Goal: Task Accomplishment & Management: Complete application form

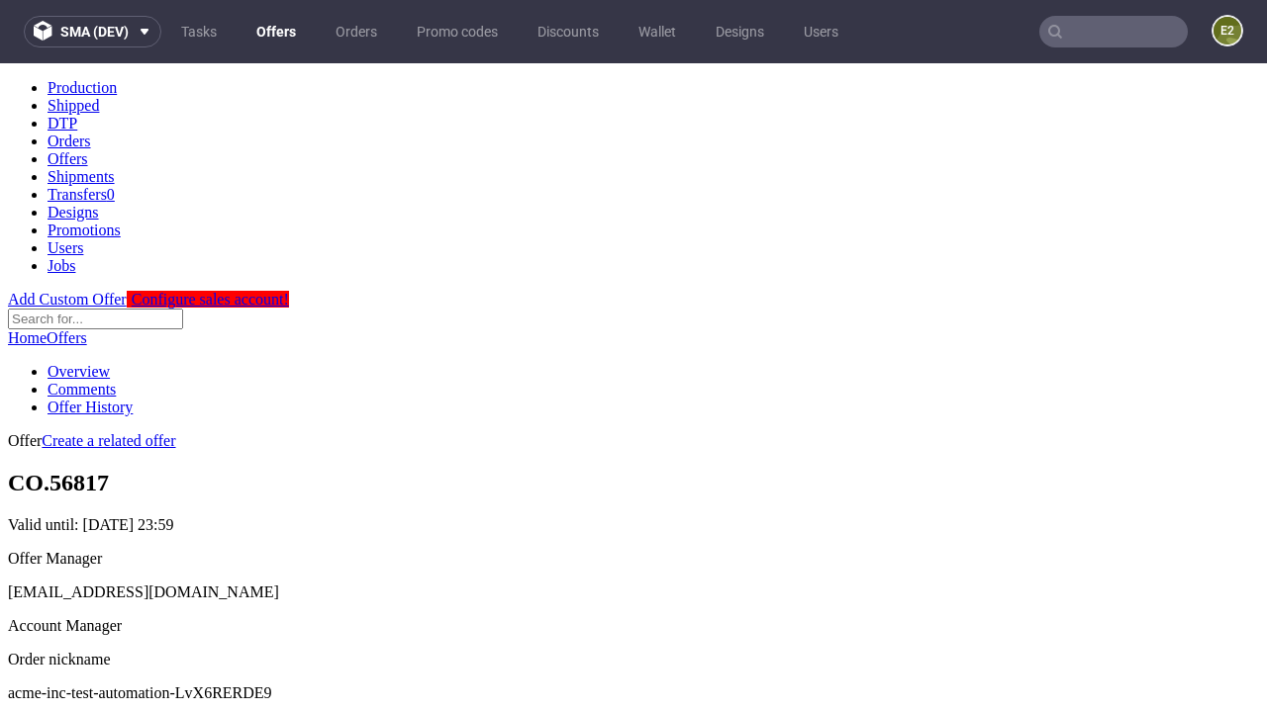
scroll to position [196, 0]
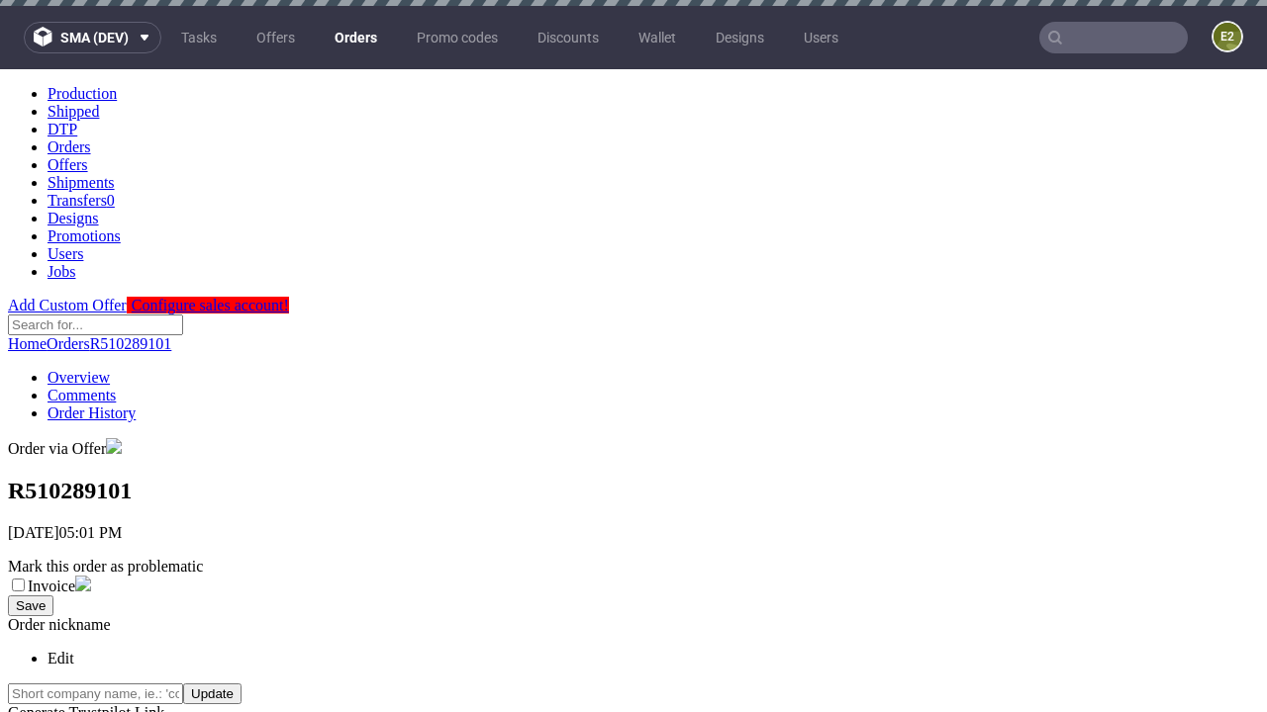
scroll to position [449, 0]
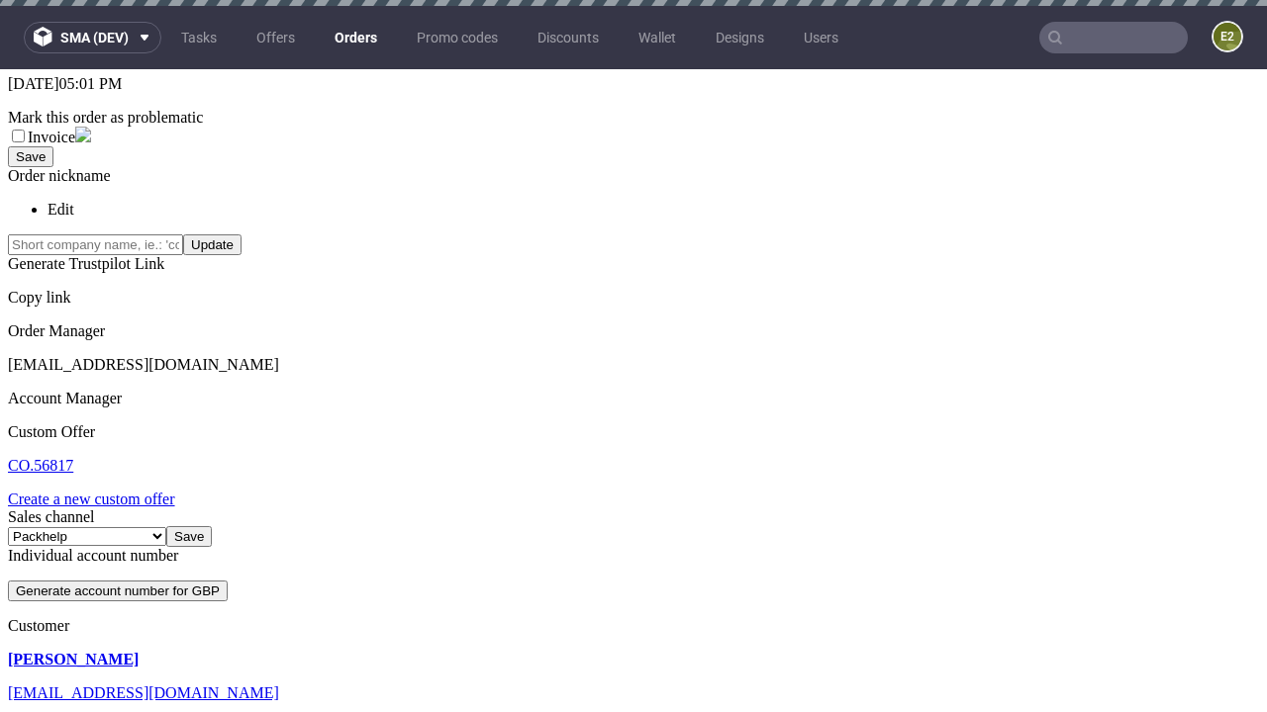
click at [101, 491] on link "Create a new custom offer" at bounding box center [91, 499] width 167 height 17
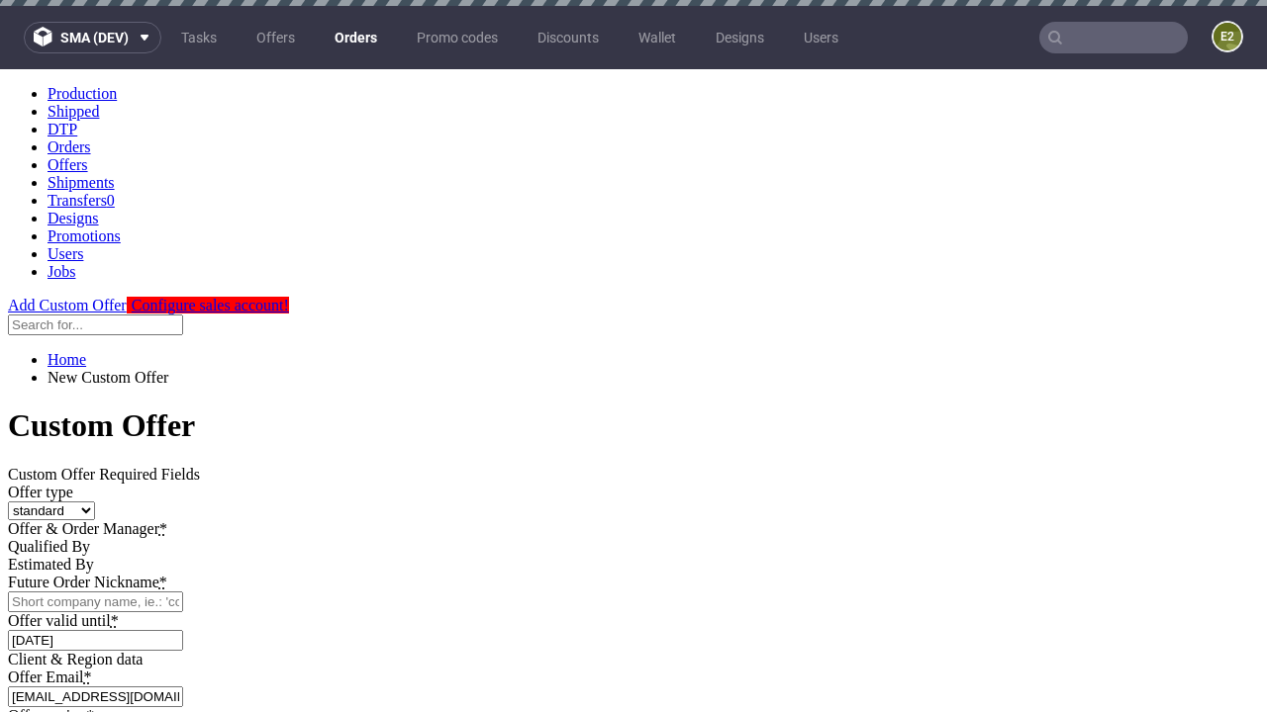
scroll to position [0, 0]
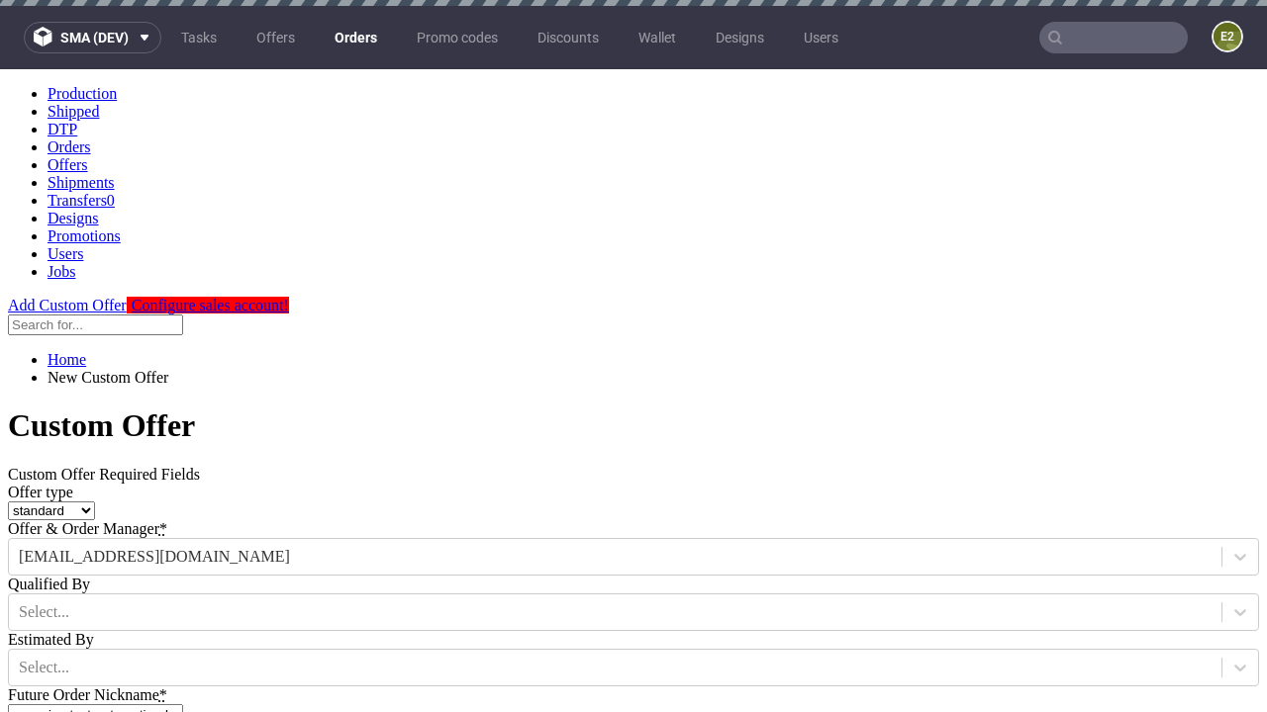
type input "acme-inc-test-automation-LvX6RERDE9"
type input "[DATE]"
type input "[EMAIL_ADDRESS][DOMAIN_NAME]"
select select "gb"
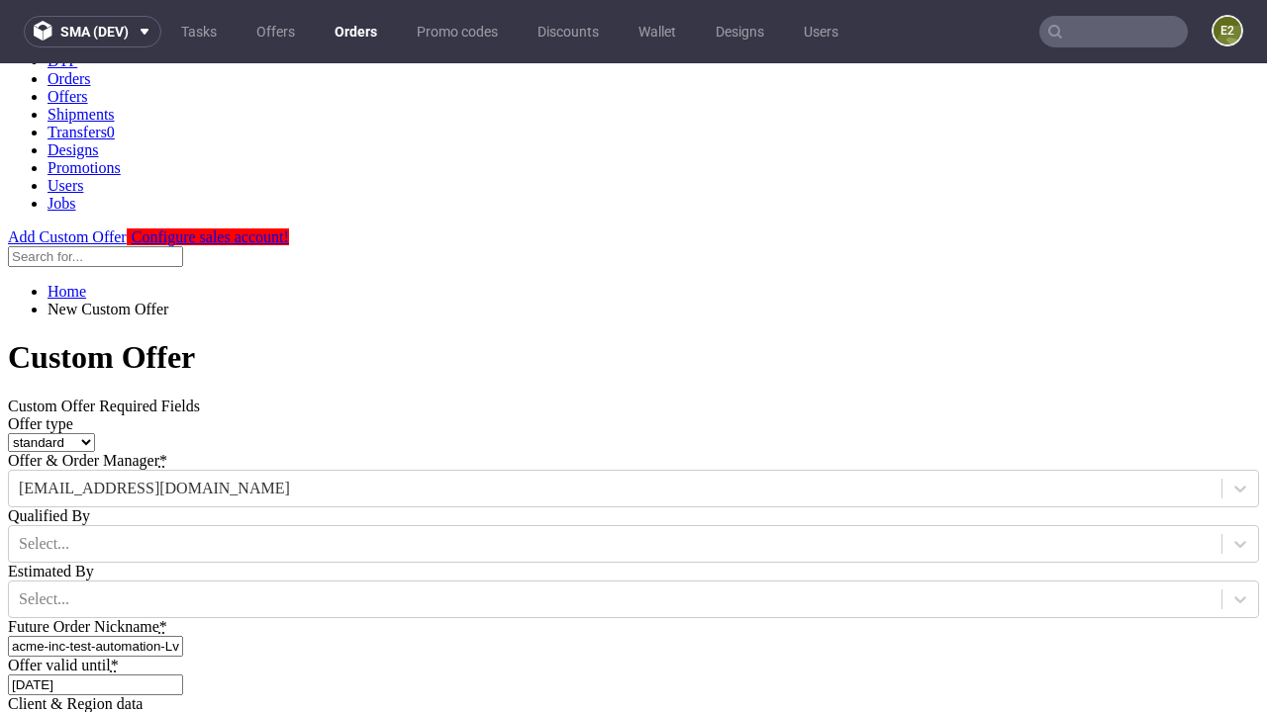
type input "[EMAIL_ADDRESS][DOMAIN_NAME]"
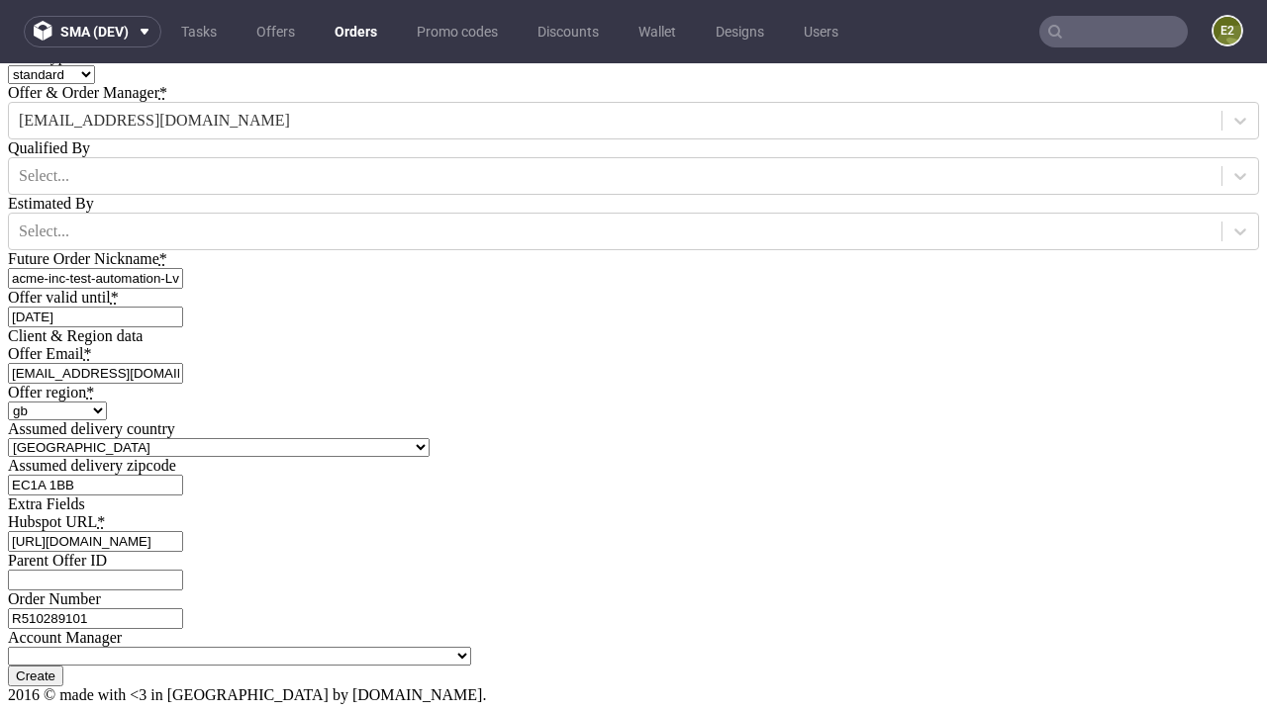
type input "[URL][DOMAIN_NAME]"
click at [63, 666] on input "Create" at bounding box center [35, 676] width 55 height 21
type input "Please wait..."
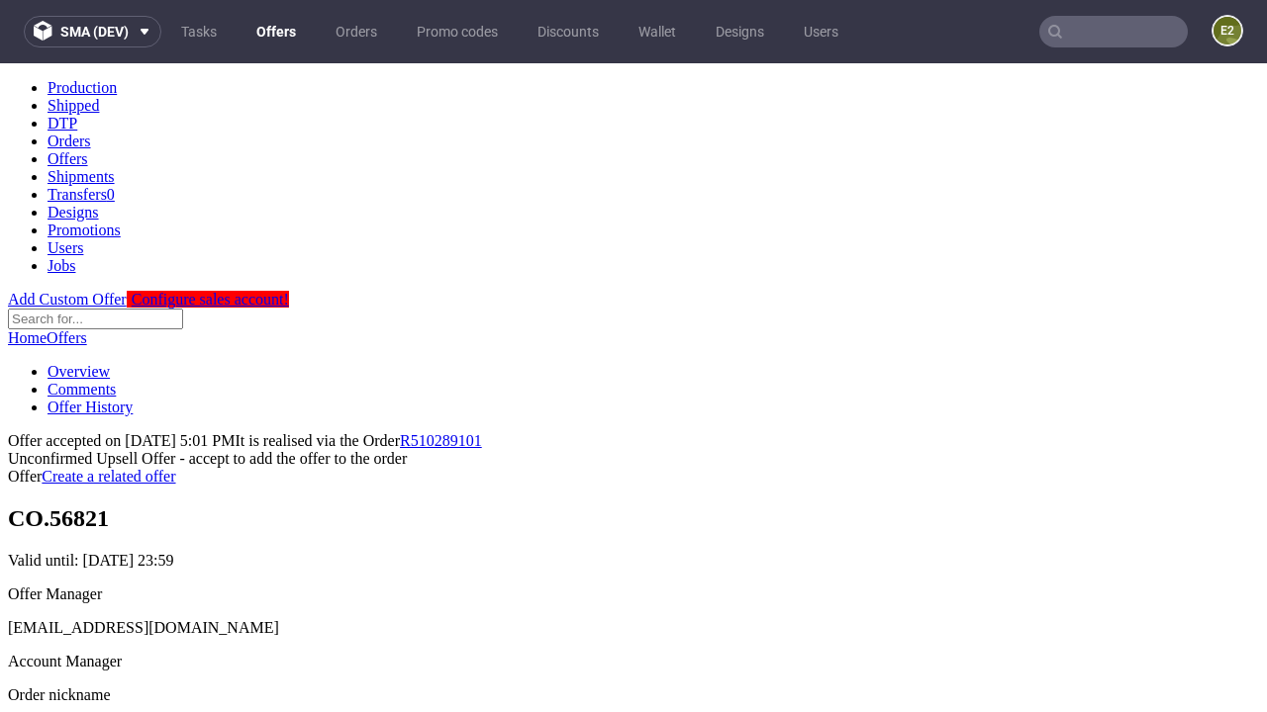
scroll to position [305, 0]
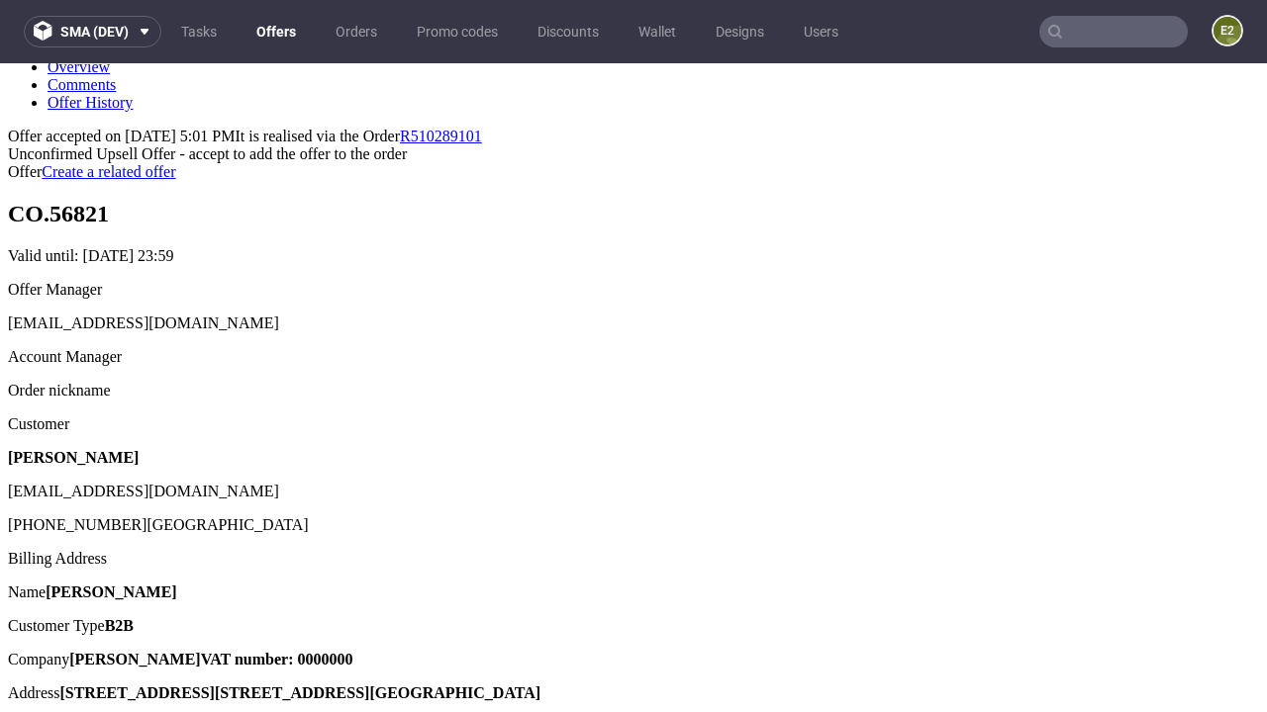
type input "In progress..."
